Goal: Use online tool/utility: Use online tool/utility

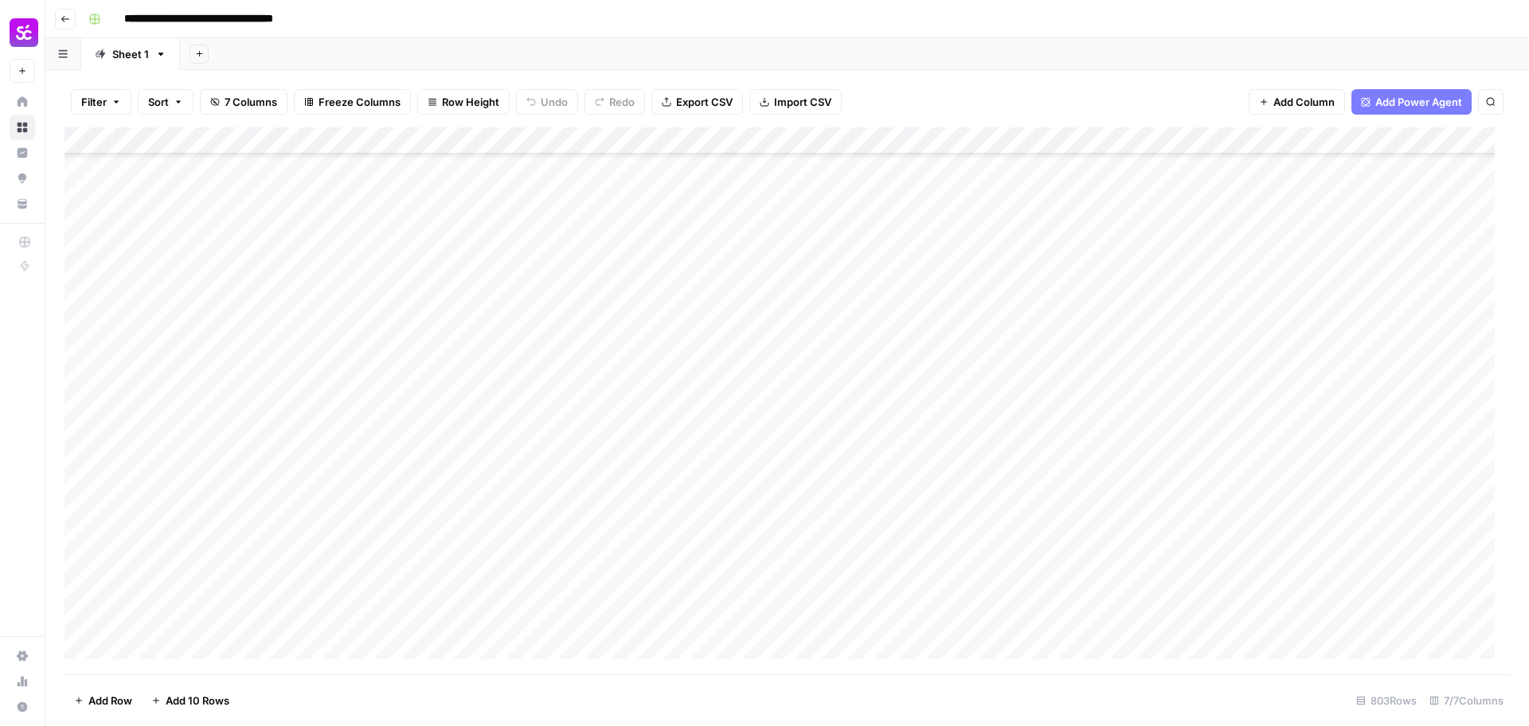
scroll to position [21269, 0]
click at [1177, 569] on div "Add Column" at bounding box center [788, 400] width 1446 height 547
click at [1181, 489] on div "Add Column" at bounding box center [788, 400] width 1446 height 547
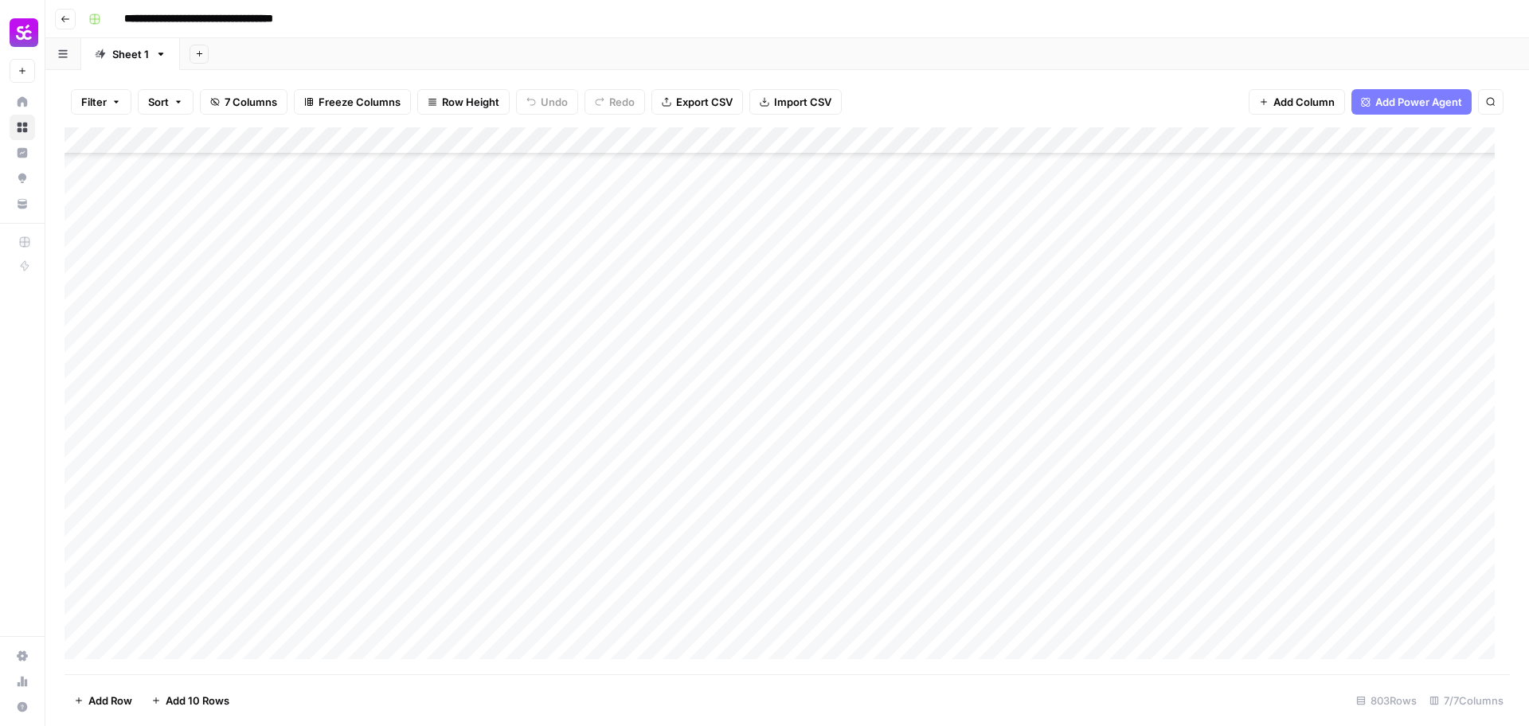
scroll to position [19875, 0]
drag, startPoint x: 1191, startPoint y: 482, endPoint x: 1176, endPoint y: 390, distance: 92.9
click at [1176, 390] on div "Add Column" at bounding box center [788, 400] width 1446 height 547
drag, startPoint x: 1172, startPoint y: 332, endPoint x: 1170, endPoint y: 303, distance: 29.5
click at [1170, 303] on div "Add Column" at bounding box center [788, 400] width 1446 height 547
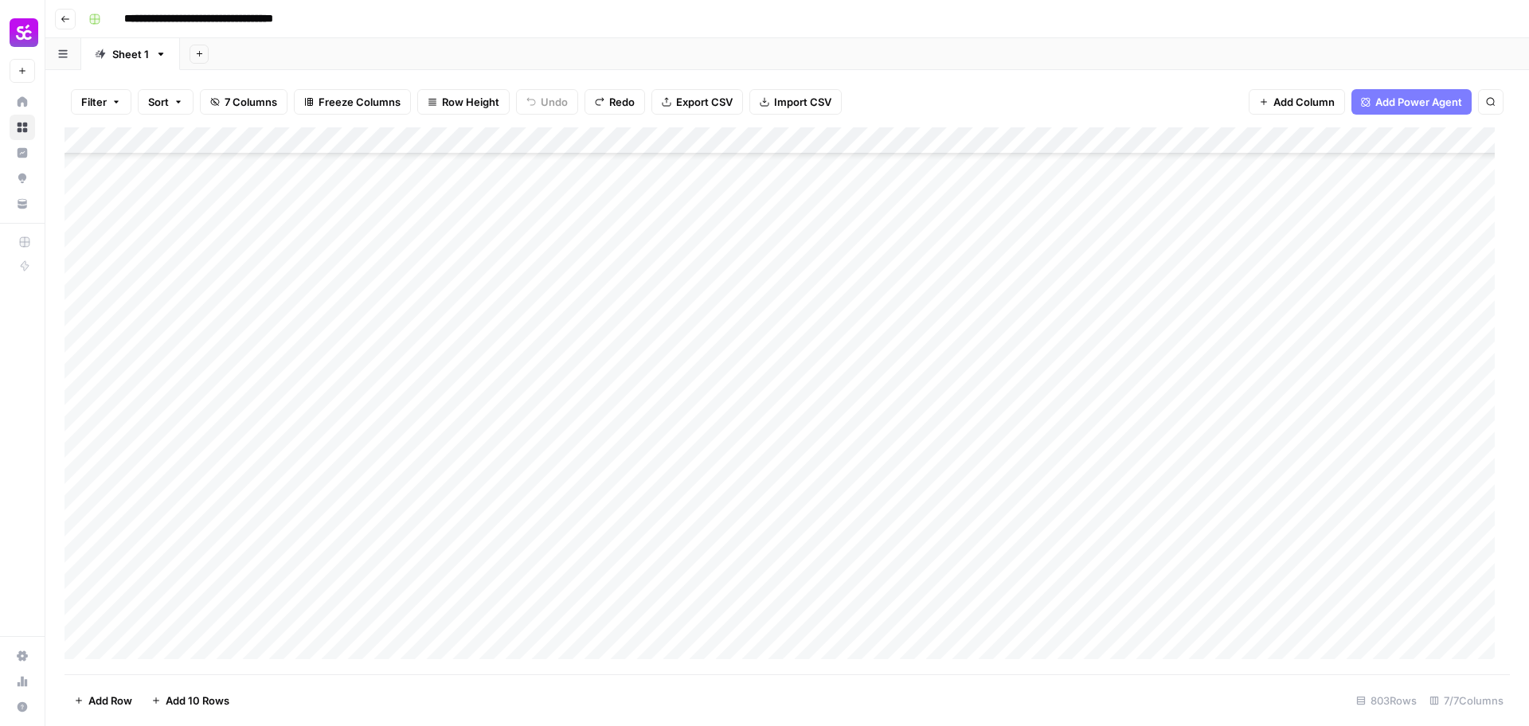
scroll to position [20495, 0]
click at [1188, 365] on div "Add Column" at bounding box center [788, 400] width 1446 height 547
click at [1184, 359] on div "Add Column" at bounding box center [788, 400] width 1446 height 547
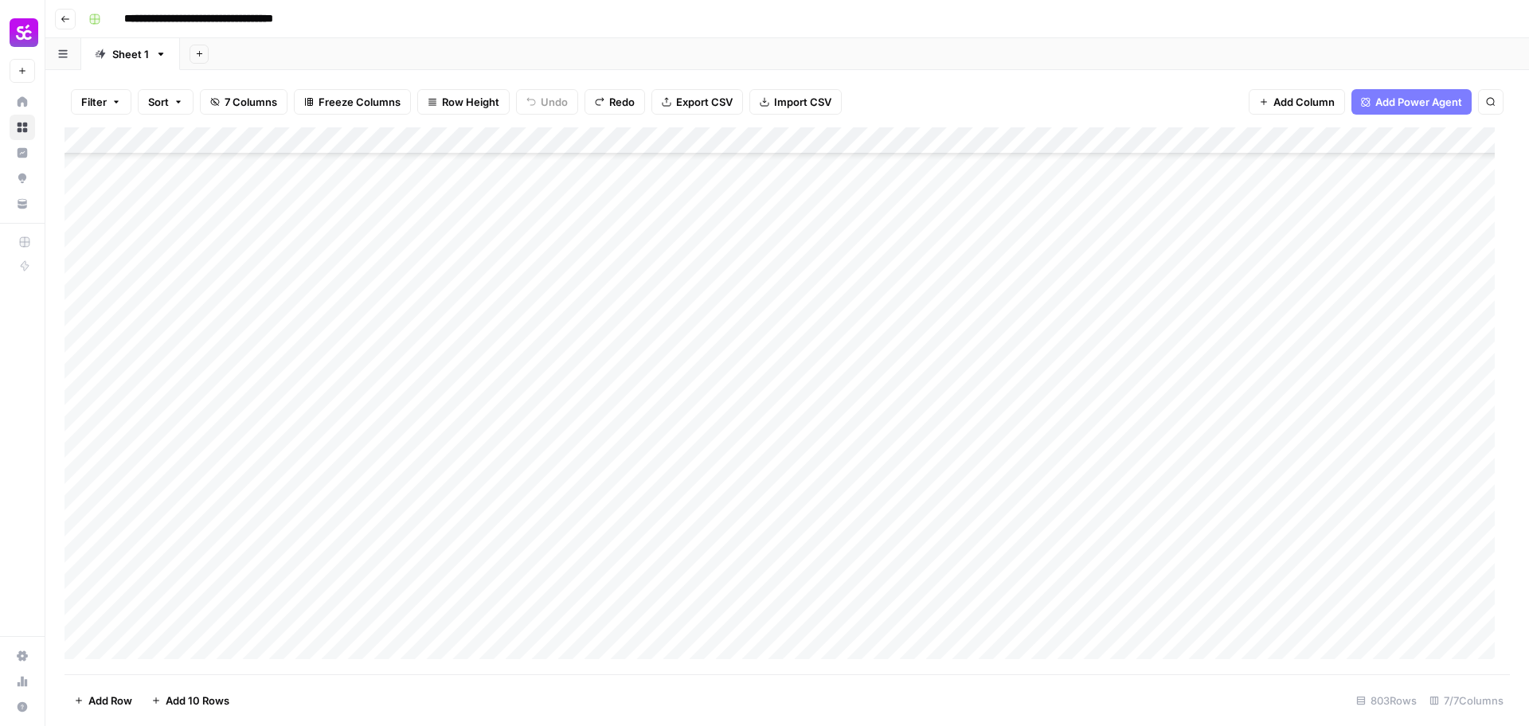
click at [1180, 296] on div "Add Column" at bounding box center [788, 400] width 1446 height 547
click at [1180, 296] on textarea "**********" at bounding box center [1228, 293] width 255 height 22
click at [1200, 354] on div "Add Column" at bounding box center [788, 400] width 1446 height 547
click at [1168, 316] on div "Add Column" at bounding box center [788, 400] width 1446 height 547
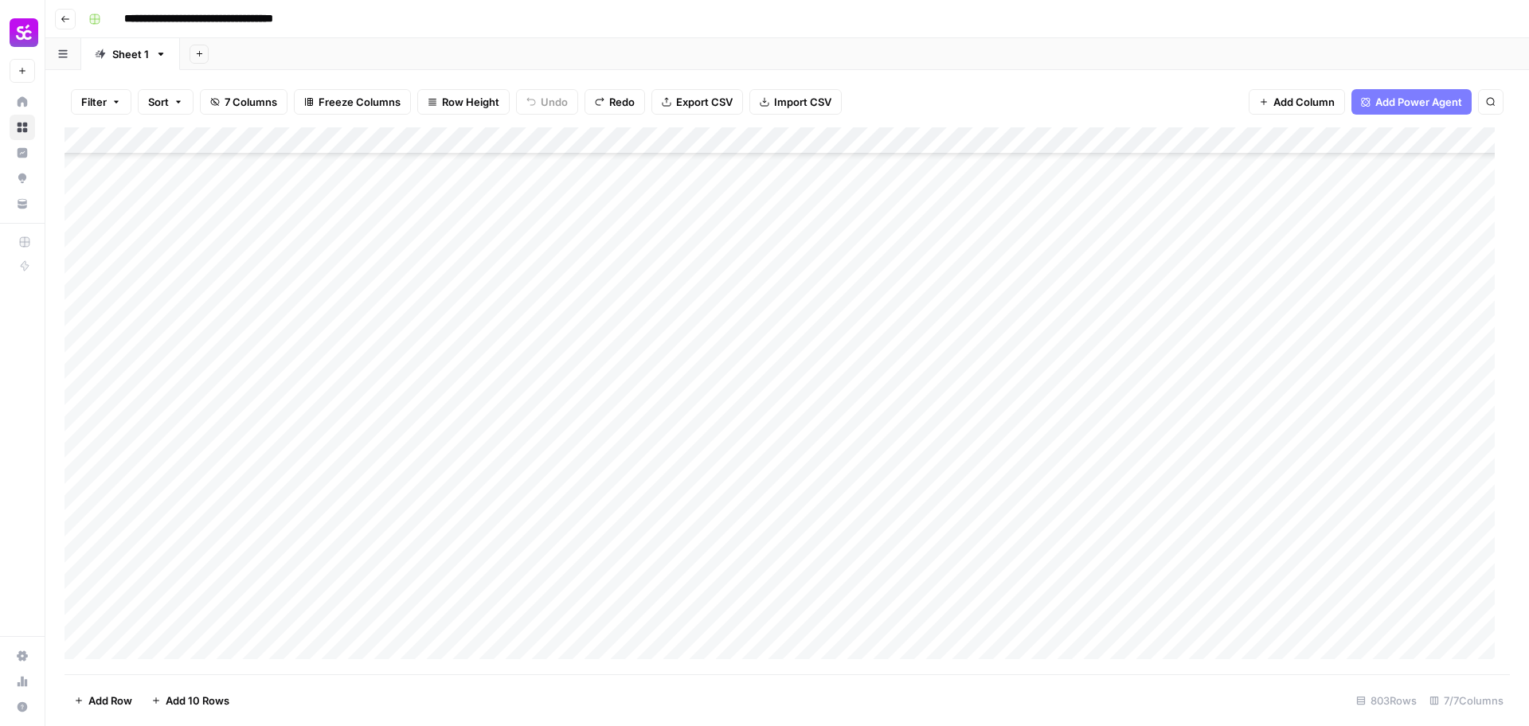
click at [1168, 315] on div "Add Column" at bounding box center [788, 400] width 1446 height 547
click at [1153, 287] on div "Add Column" at bounding box center [788, 400] width 1446 height 547
click at [1163, 319] on div "Add Column" at bounding box center [788, 400] width 1446 height 547
drag, startPoint x: 1134, startPoint y: 220, endPoint x: 1178, endPoint y: 409, distance: 194.6
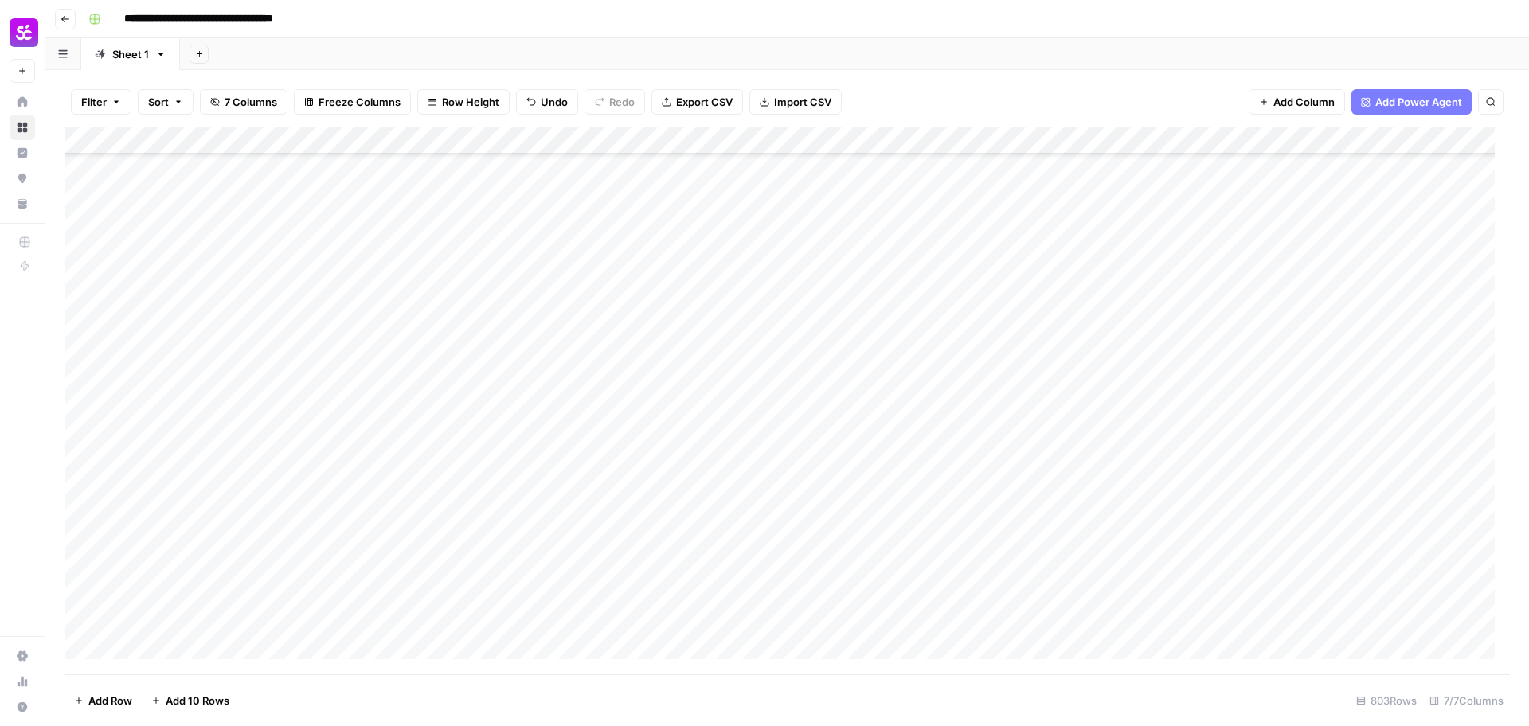
click at [1178, 409] on div "Add Column" at bounding box center [788, 400] width 1446 height 547
drag, startPoint x: 1181, startPoint y: 486, endPoint x: 1161, endPoint y: 294, distance: 193.0
click at [1161, 294] on div "Add Column" at bounding box center [788, 400] width 1446 height 547
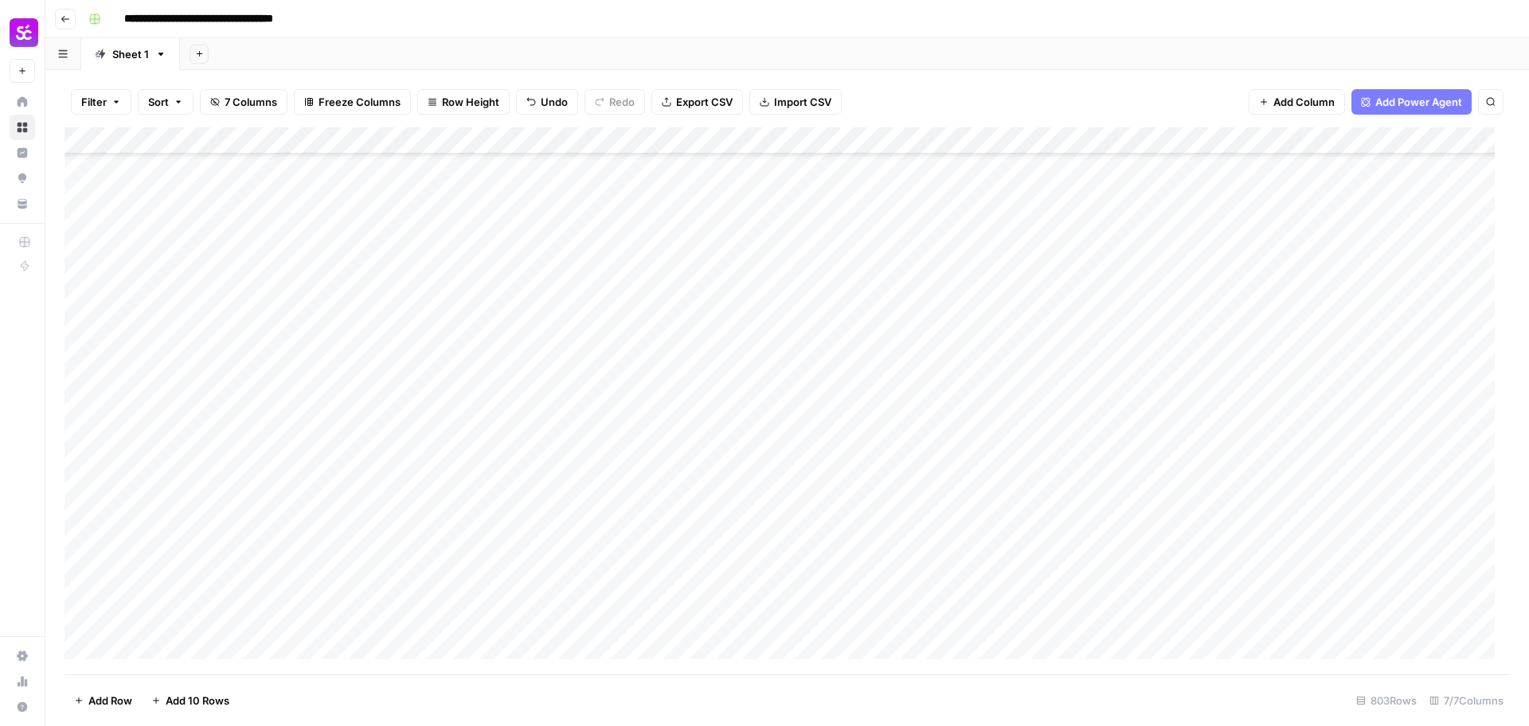
click at [1190, 345] on div "Add Column" at bounding box center [788, 400] width 1446 height 547
click at [1190, 345] on textarea "**********" at bounding box center [1228, 342] width 255 height 22
type textarea "**********"
click at [1196, 306] on div "Add Column" at bounding box center [788, 400] width 1446 height 547
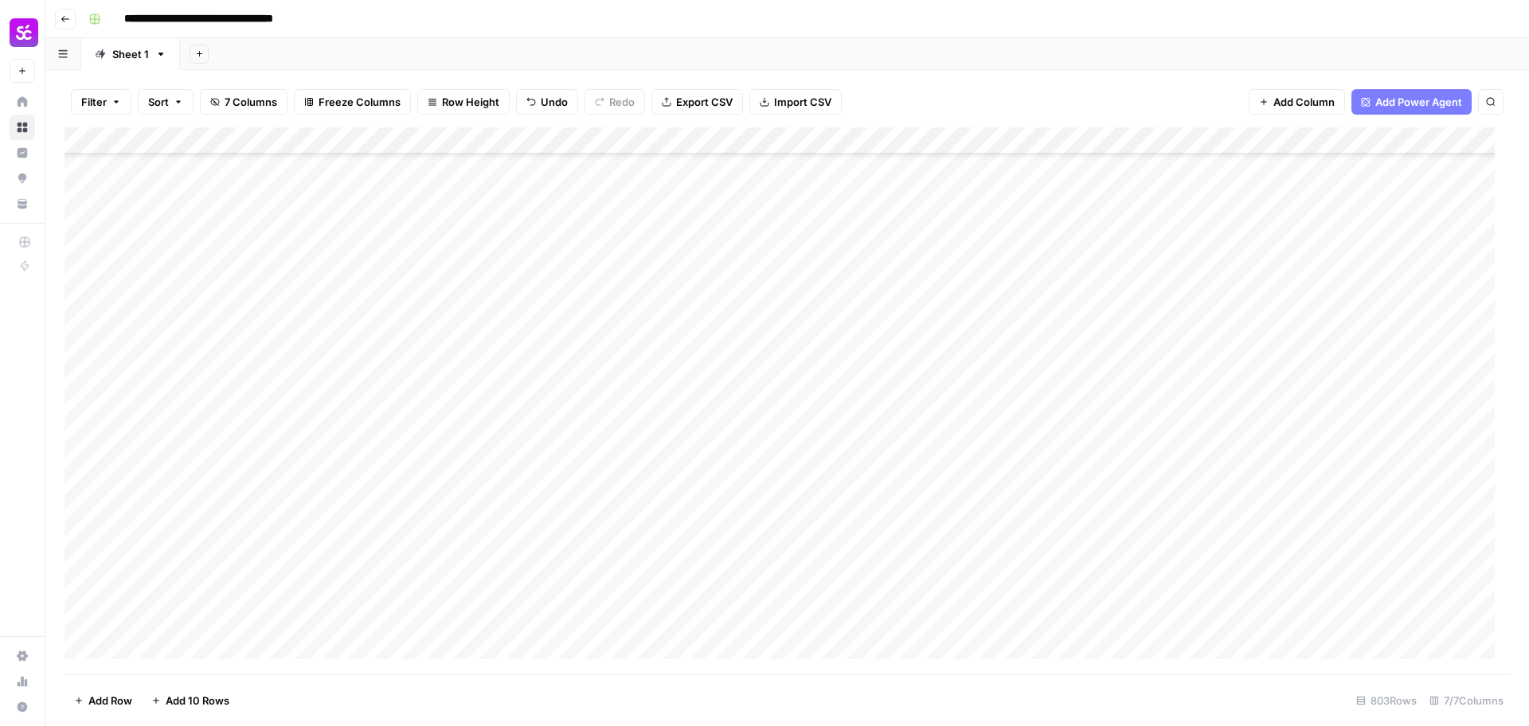
scroll to position [19775, 0]
click at [1173, 487] on div "Add Column" at bounding box center [788, 400] width 1446 height 547
click at [1192, 413] on div "Add Column" at bounding box center [788, 400] width 1446 height 547
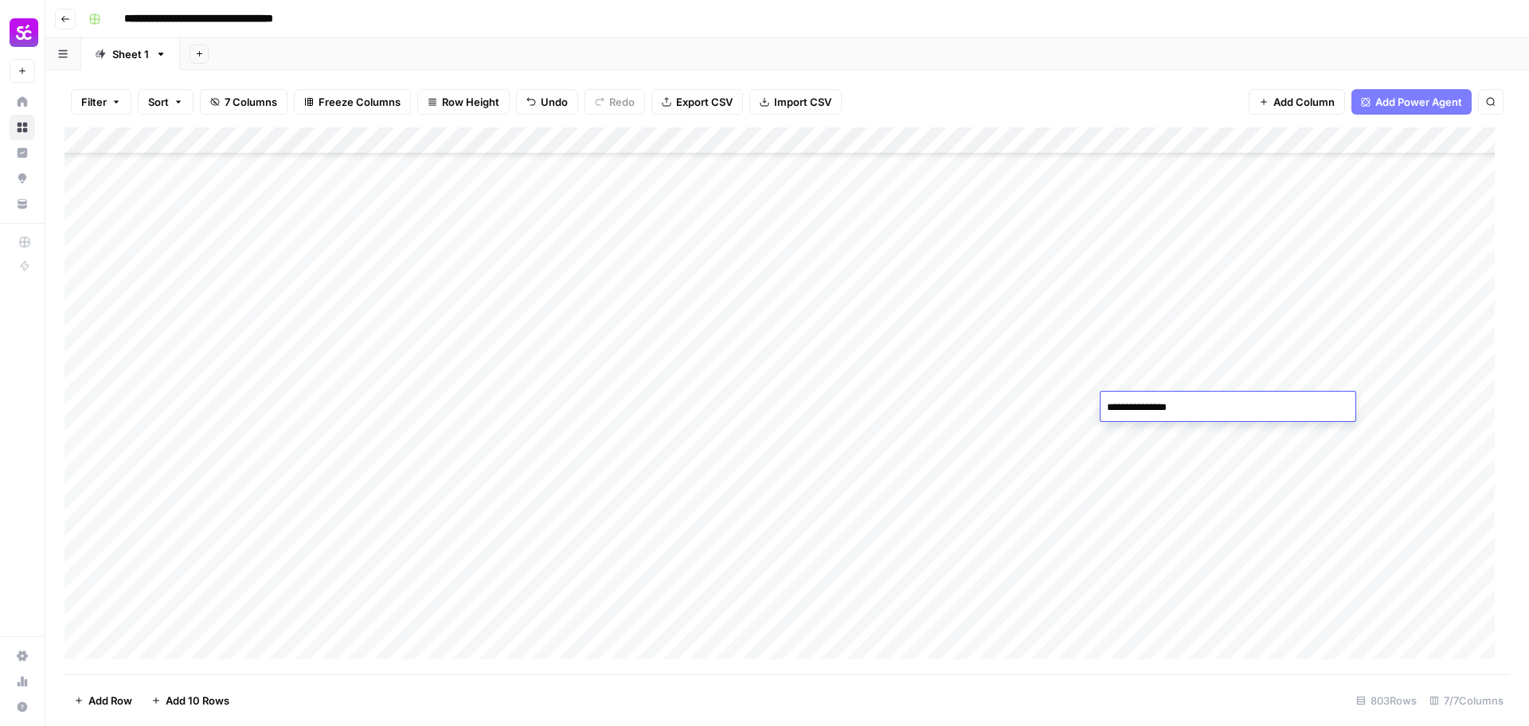
type textarea "**********"
click at [1196, 382] on div "Add Column" at bounding box center [788, 400] width 1446 height 547
click at [1187, 274] on div "Add Column" at bounding box center [788, 400] width 1446 height 547
click at [1187, 274] on textarea "**********" at bounding box center [1228, 272] width 255 height 22
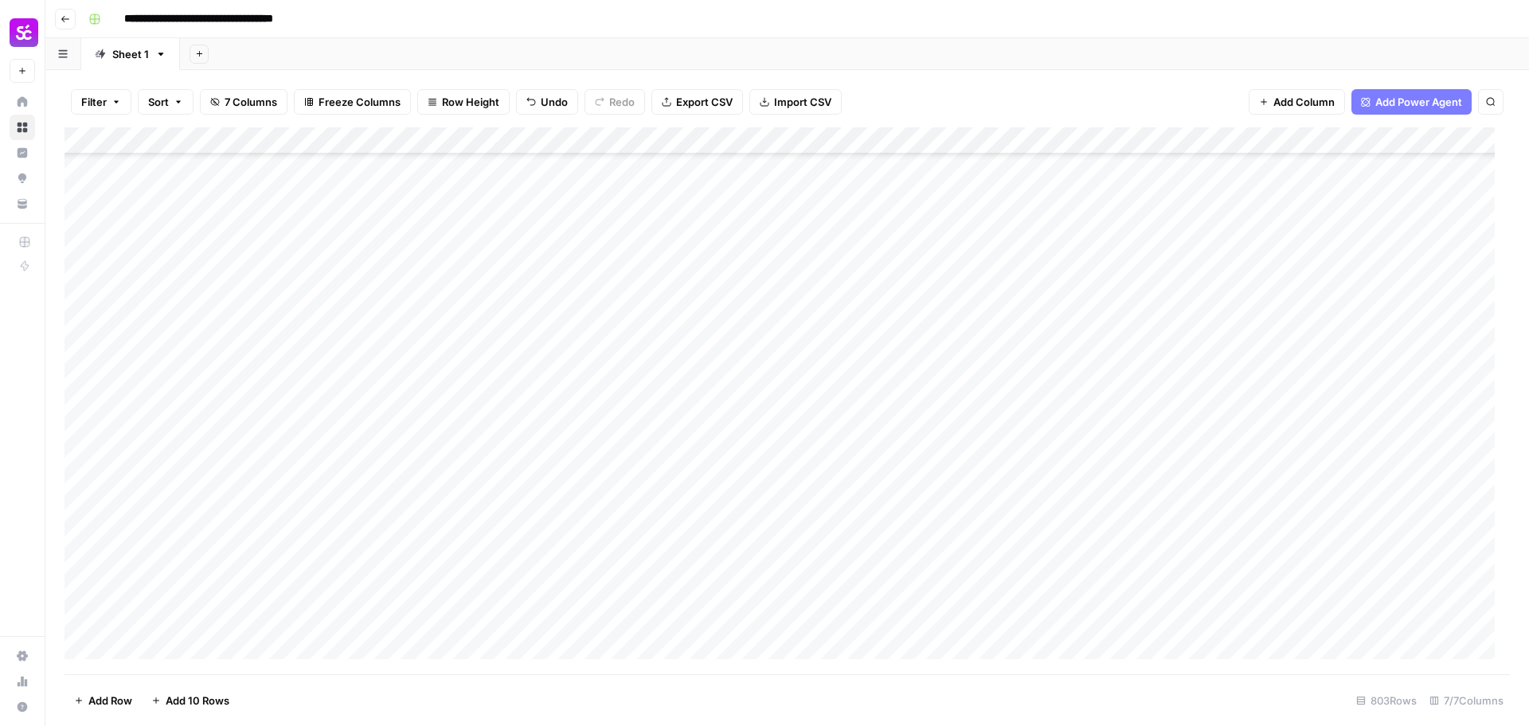
click at [1200, 241] on div "Add Column" at bounding box center [788, 400] width 1446 height 547
click at [1373, 268] on div "Add Column" at bounding box center [788, 400] width 1446 height 547
click at [247, 355] on div "Add Column" at bounding box center [788, 400] width 1446 height 547
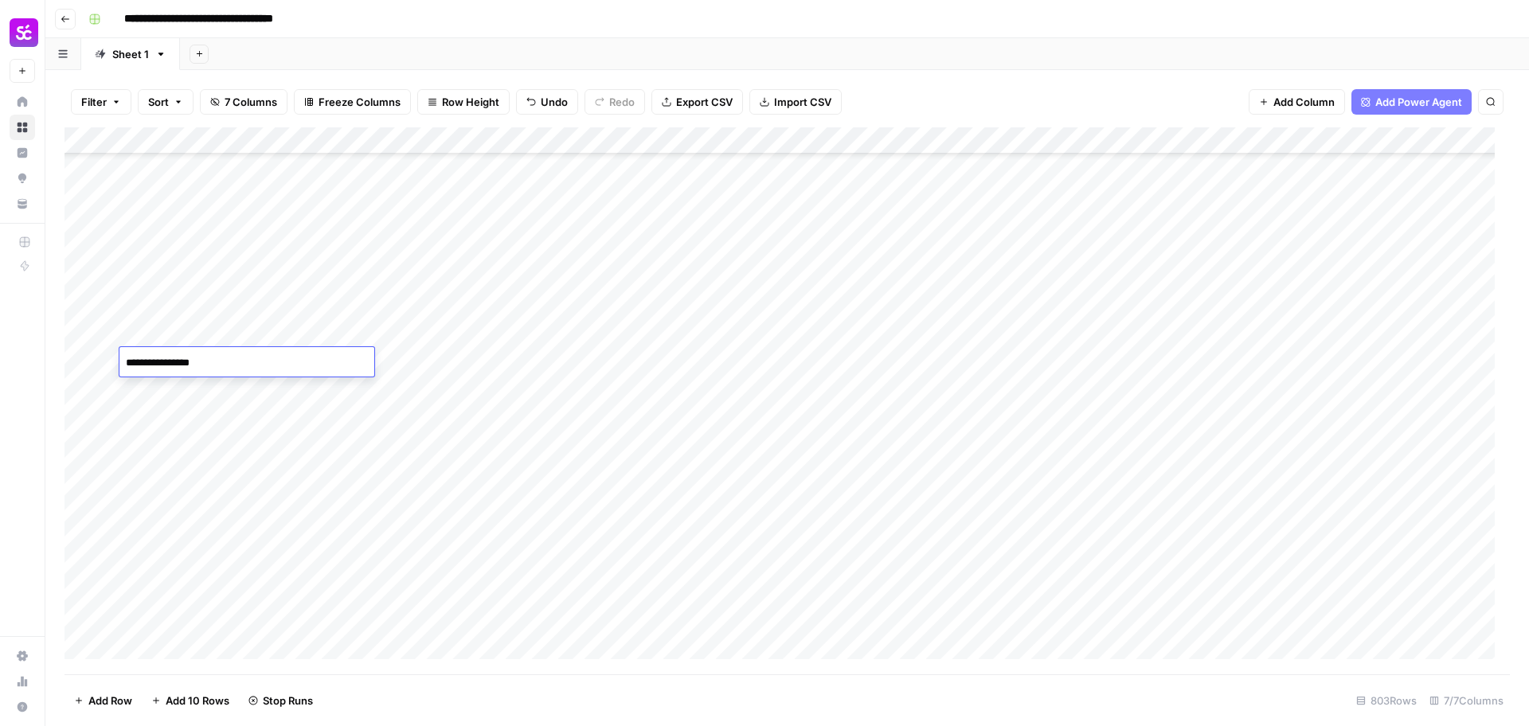
click at [247, 355] on textarea "**********" at bounding box center [246, 363] width 255 height 22
click at [1373, 362] on div "Add Column" at bounding box center [788, 400] width 1446 height 547
click at [1185, 407] on div "Add Column" at bounding box center [788, 400] width 1446 height 547
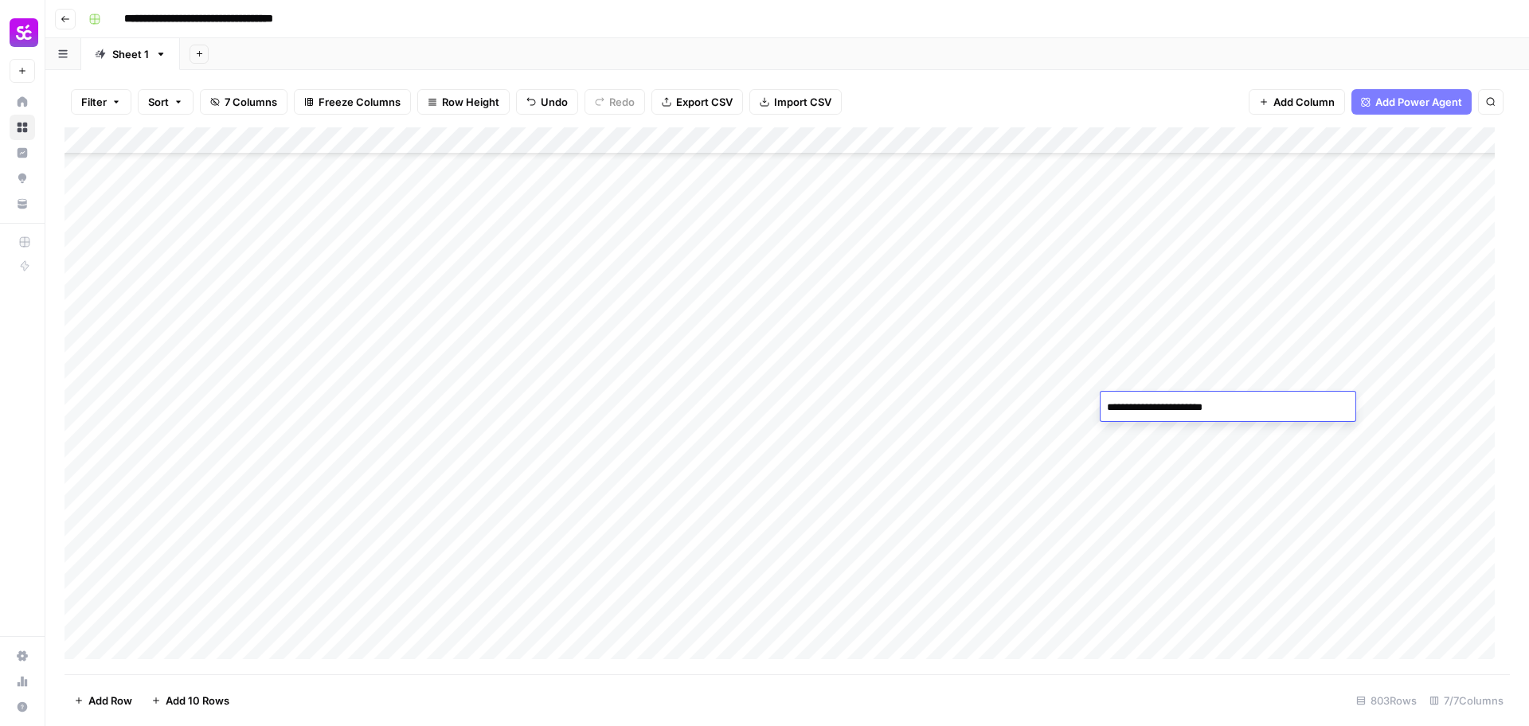
click at [1189, 358] on div "Add Column" at bounding box center [788, 400] width 1446 height 547
click at [1188, 401] on div "Add Column" at bounding box center [788, 400] width 1446 height 547
click at [1373, 407] on div "Add Column" at bounding box center [788, 400] width 1446 height 547
click at [1375, 191] on div "Add Column" at bounding box center [788, 400] width 1446 height 547
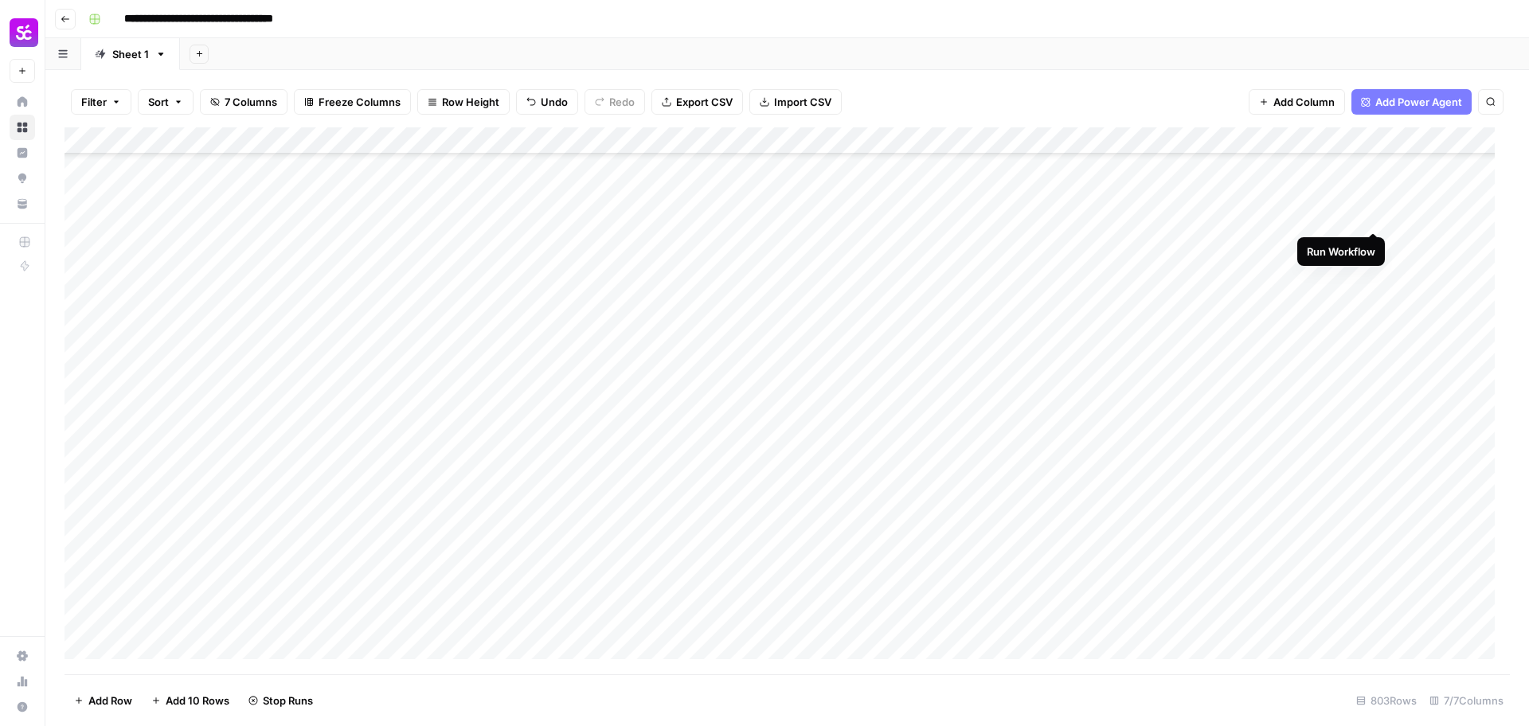
click at [1375, 220] on div "Add Column" at bounding box center [788, 400] width 1446 height 547
click at [1374, 241] on div "Add Column" at bounding box center [788, 400] width 1446 height 547
click at [1372, 267] on div "Add Column" at bounding box center [788, 400] width 1446 height 547
click at [1370, 484] on div "Add Column" at bounding box center [788, 400] width 1446 height 547
click at [1374, 458] on div "Add Column" at bounding box center [788, 400] width 1446 height 547
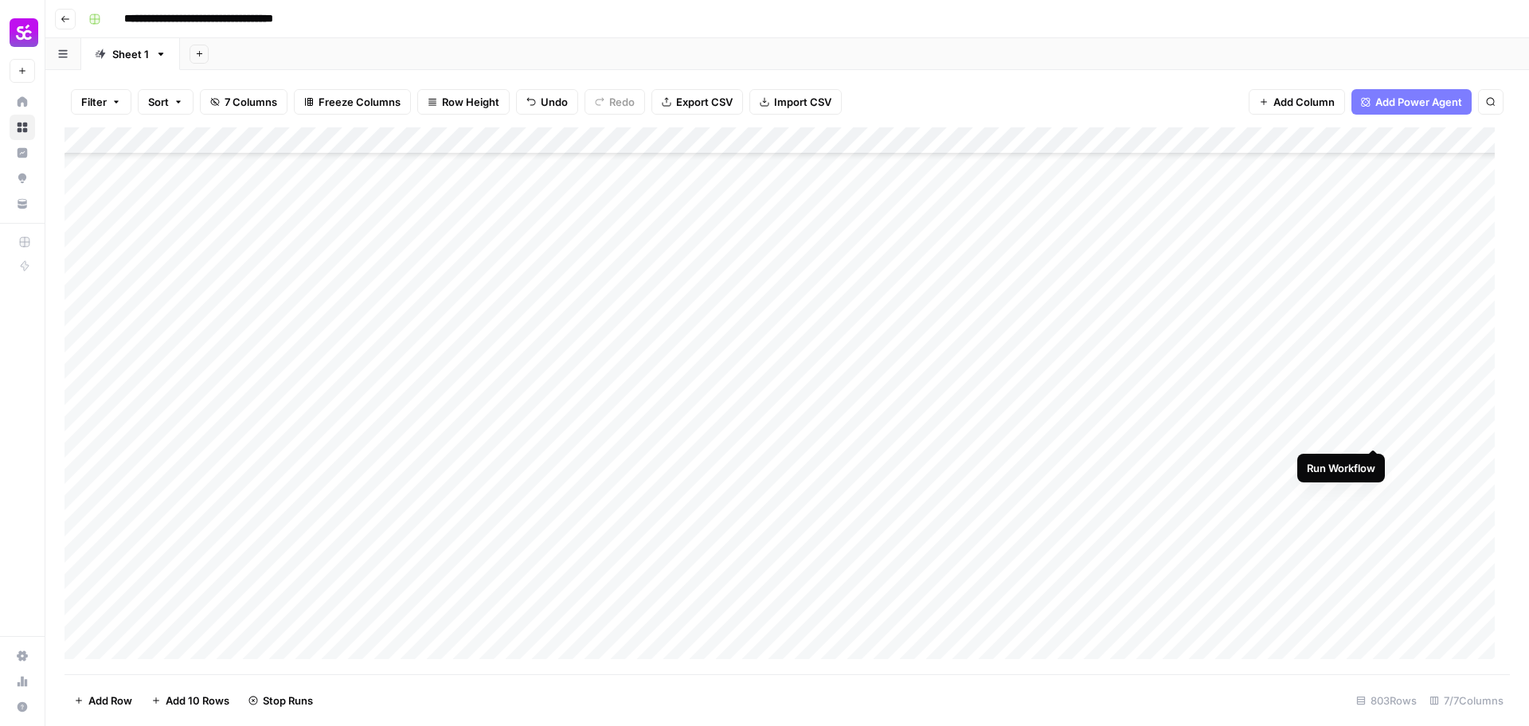
click at [1373, 433] on div "Add Column" at bounding box center [788, 400] width 1446 height 547
click at [1376, 404] on div "Add Column" at bounding box center [788, 400] width 1446 height 547
click at [1373, 378] on div "Add Column" at bounding box center [788, 400] width 1446 height 547
click at [1372, 348] on div "Add Column" at bounding box center [788, 400] width 1446 height 547
click at [1372, 317] on div "Add Column" at bounding box center [788, 400] width 1446 height 547
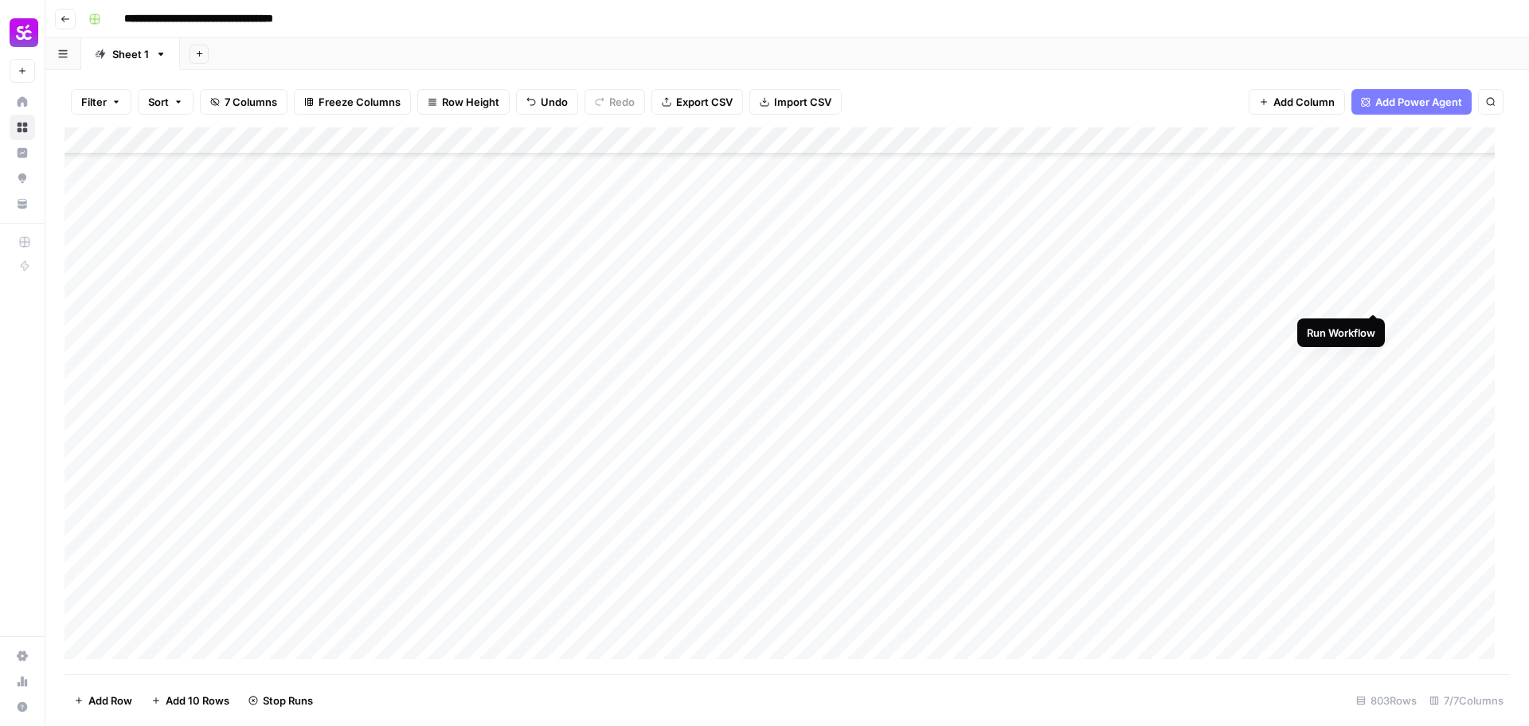
click at [1372, 292] on div "Add Column" at bounding box center [788, 400] width 1446 height 547
click at [1372, 282] on div "Add Column" at bounding box center [788, 400] width 1446 height 547
click at [1371, 421] on div "Add Column" at bounding box center [788, 400] width 1446 height 547
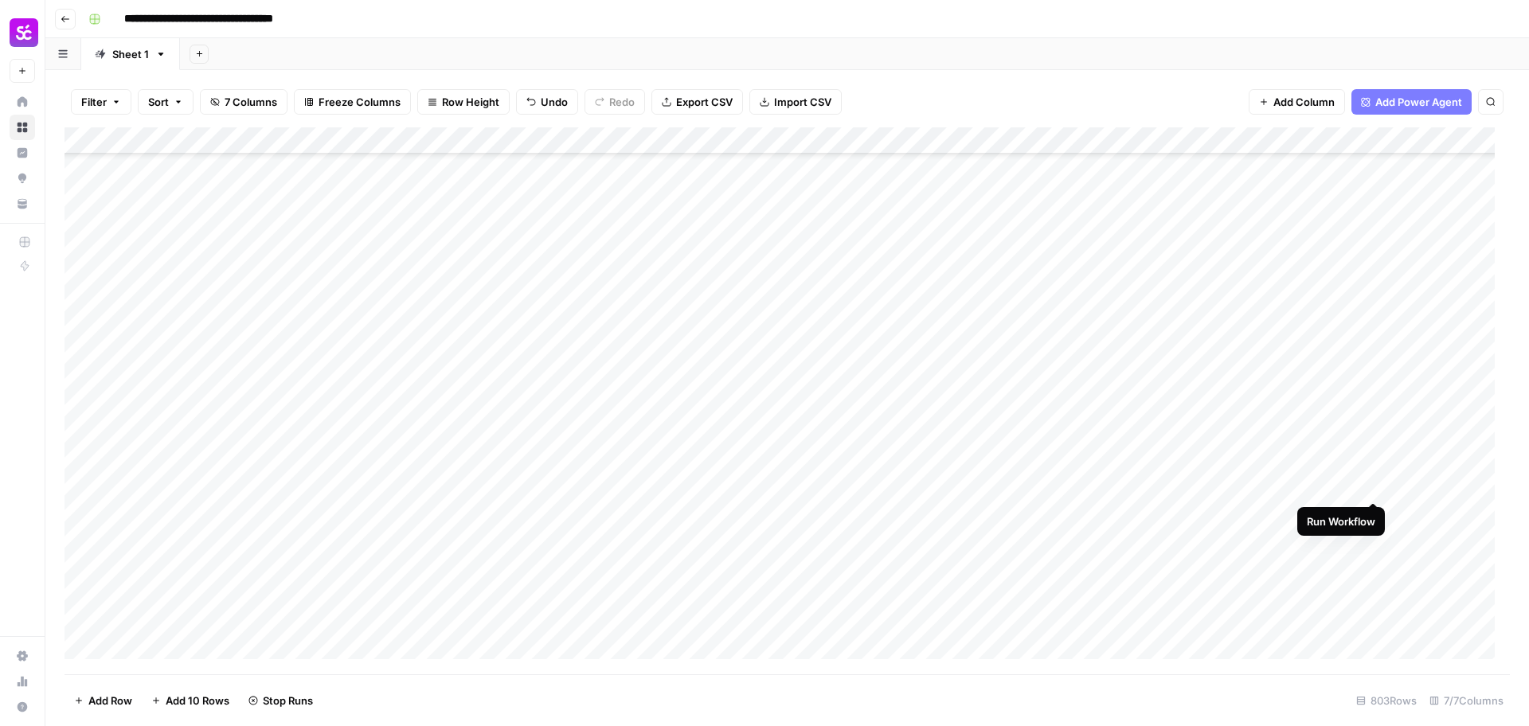
click at [1373, 481] on div "Add Column" at bounding box center [788, 400] width 1446 height 547
click at [1376, 458] on div "Add Column" at bounding box center [788, 400] width 1446 height 547
click at [1373, 429] on div "Add Column" at bounding box center [788, 400] width 1446 height 547
click at [1373, 405] on div "Add Column" at bounding box center [788, 400] width 1446 height 547
click at [1375, 378] on div "Add Column" at bounding box center [788, 400] width 1446 height 547
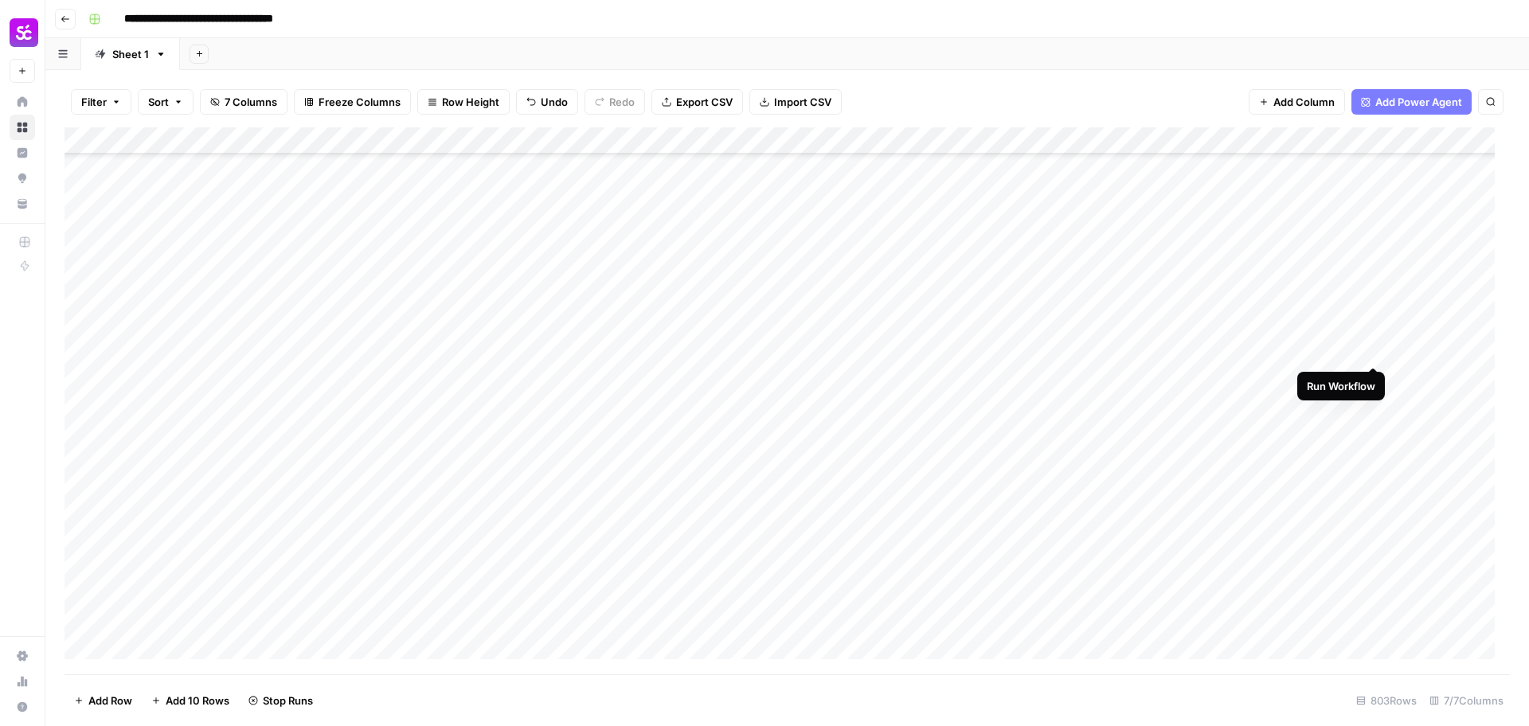
click at [1372, 350] on div "Add Column" at bounding box center [788, 400] width 1446 height 547
click at [1374, 294] on div "Add Column" at bounding box center [788, 400] width 1446 height 547
click at [1374, 266] on div "Add Column" at bounding box center [788, 400] width 1446 height 547
click at [1371, 242] on div "Add Column" at bounding box center [788, 400] width 1446 height 547
click at [1376, 212] on div "Add Column" at bounding box center [788, 400] width 1446 height 547
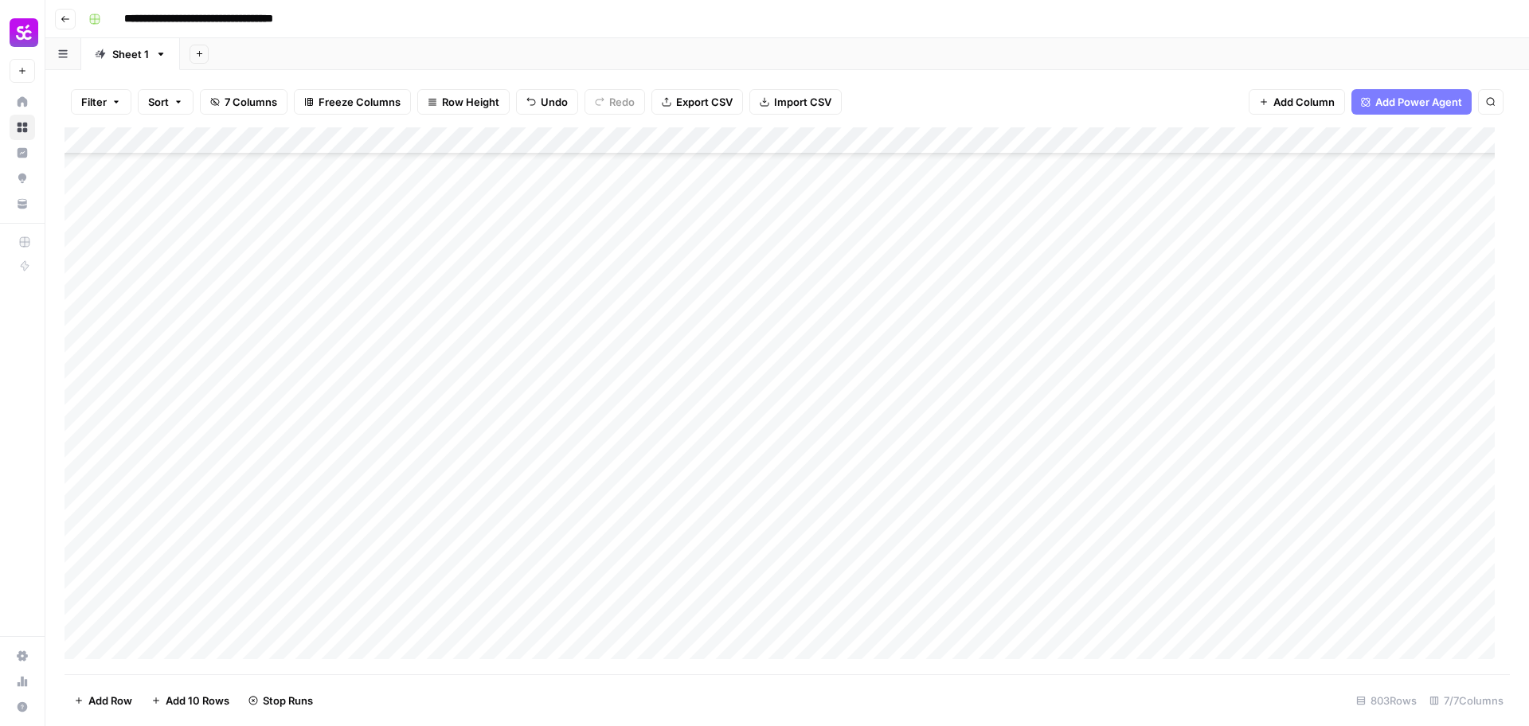
click at [283, 566] on div "Add Column" at bounding box center [788, 400] width 1446 height 547
click at [283, 566] on textarea "**********" at bounding box center [246, 569] width 255 height 22
click at [282, 535] on div "Add Column" at bounding box center [788, 400] width 1446 height 547
click at [268, 574] on div "Add Column" at bounding box center [788, 400] width 1446 height 547
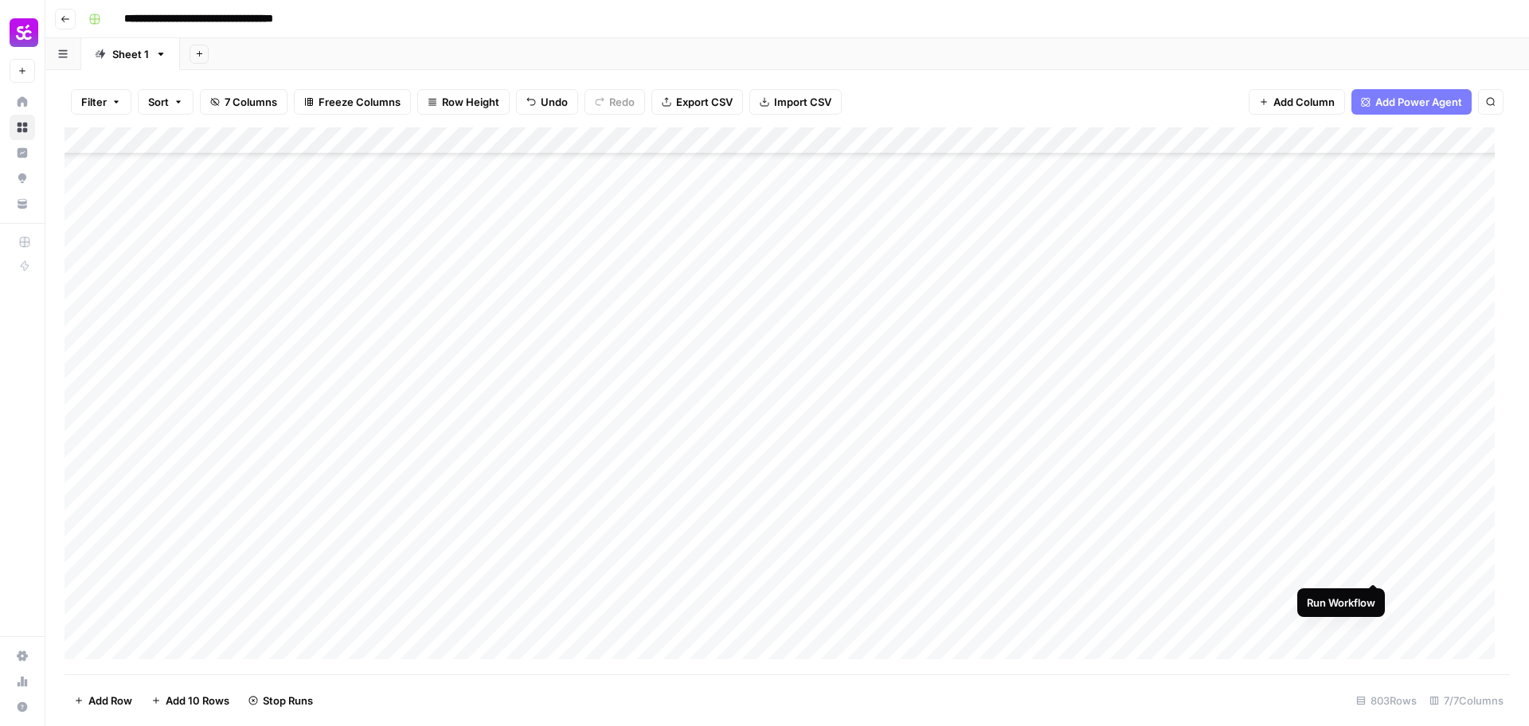
click at [1373, 565] on div "Add Column" at bounding box center [788, 400] width 1446 height 547
click at [177, 392] on div "Add Column" at bounding box center [788, 400] width 1446 height 547
click at [1373, 394] on div "Add Column" at bounding box center [788, 400] width 1446 height 547
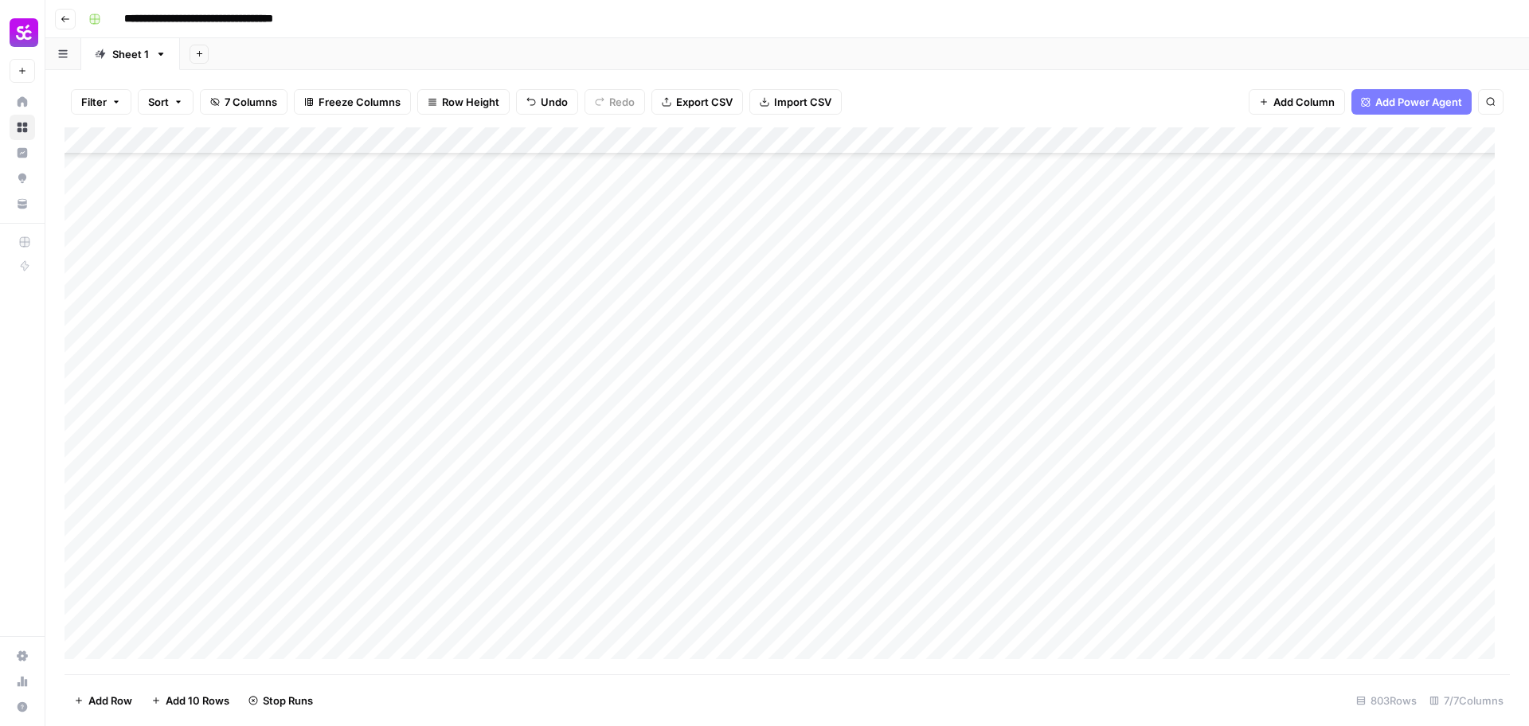
scroll to position [21269, 0]
click at [225, 430] on div "Add Column" at bounding box center [788, 400] width 1446 height 547
click at [225, 430] on textarea "***" at bounding box center [246, 431] width 255 height 22
click at [1372, 428] on div "Add Column" at bounding box center [788, 400] width 1446 height 547
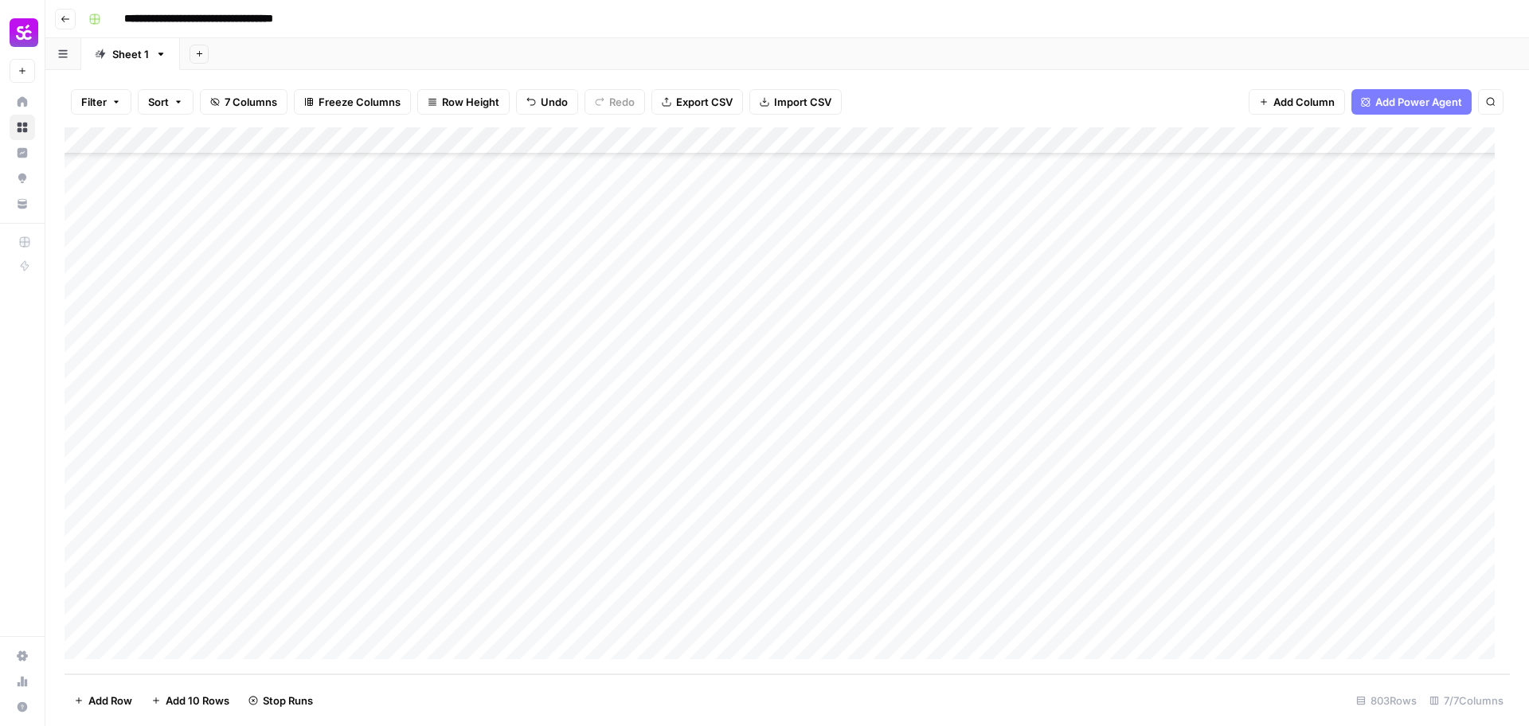
click at [259, 456] on div "Add Column" at bounding box center [788, 400] width 1446 height 547
click at [259, 456] on textarea "**********" at bounding box center [246, 458] width 255 height 22
click at [1371, 456] on div "Add Column" at bounding box center [788, 400] width 1446 height 547
click at [202, 511] on div "Add Column" at bounding box center [788, 400] width 1446 height 547
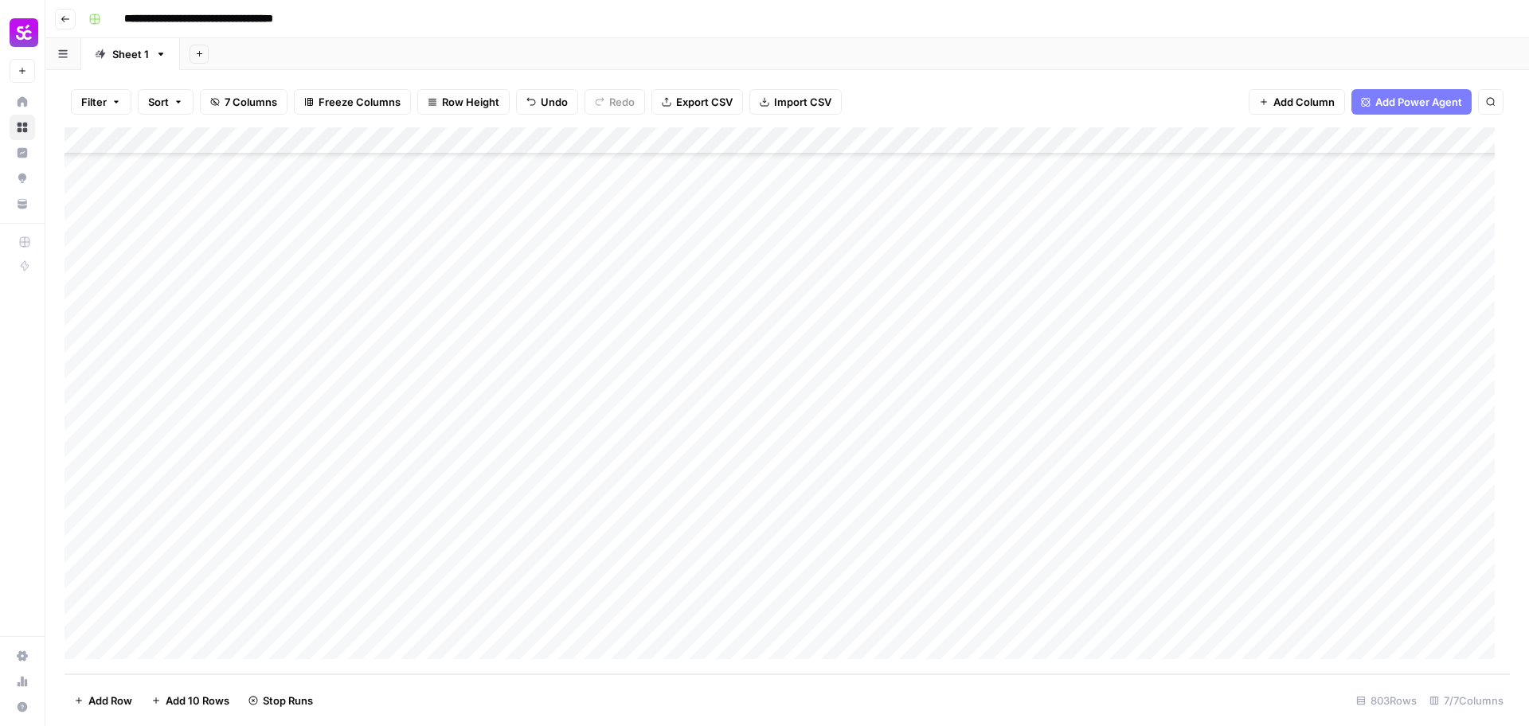
click at [202, 511] on div "Add Column" at bounding box center [788, 400] width 1446 height 547
click at [202, 511] on textarea "**********" at bounding box center [246, 512] width 255 height 22
click at [1374, 507] on div "Add Column" at bounding box center [788, 400] width 1446 height 547
click at [1375, 330] on div "Add Column" at bounding box center [788, 400] width 1446 height 547
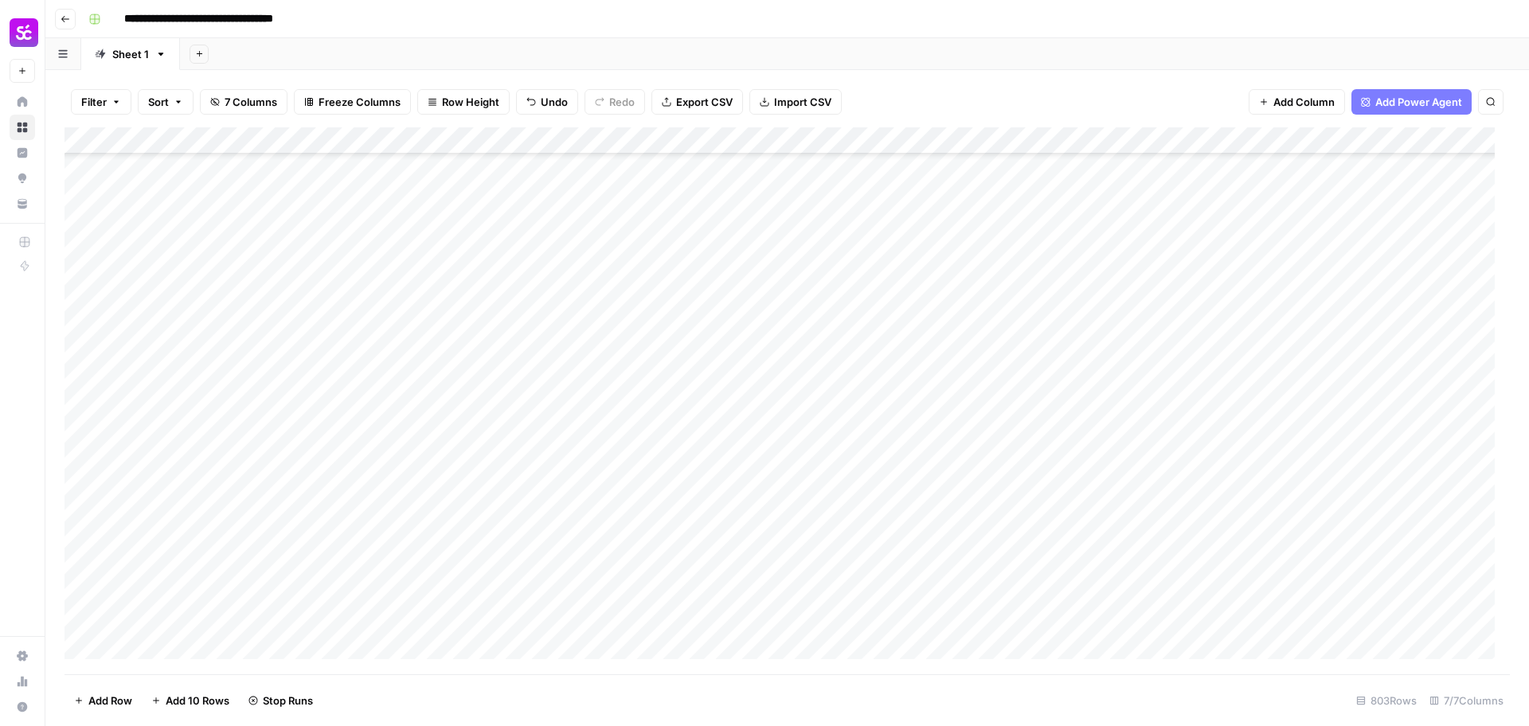
scroll to position [21269, 0]
click at [237, 565] on div "Add Column" at bounding box center [788, 400] width 1446 height 547
click at [237, 565] on textarea "**********" at bounding box center [246, 566] width 255 height 22
click at [1374, 563] on div "Add Column" at bounding box center [788, 400] width 1446 height 547
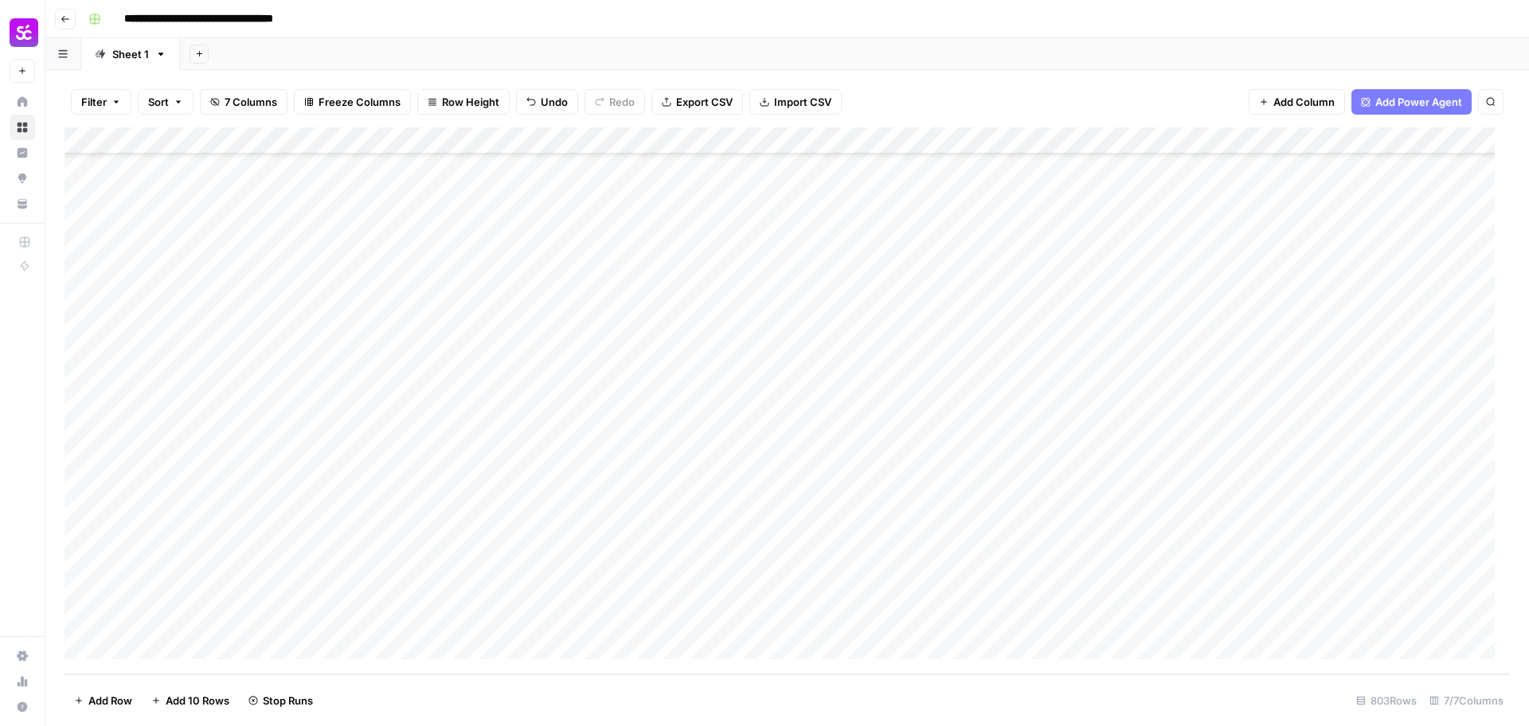
click at [908, 309] on div "Add Column" at bounding box center [788, 400] width 1446 height 547
